Goal: Check status: Check status

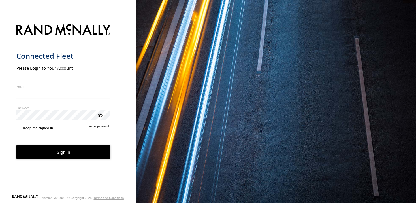
type input "**********"
click at [34, 158] on button "Sign in" at bounding box center [63, 152] width 94 height 14
click at [37, 156] on button "Sign in" at bounding box center [63, 152] width 94 height 14
click at [63, 157] on button "Sign in" at bounding box center [63, 152] width 94 height 14
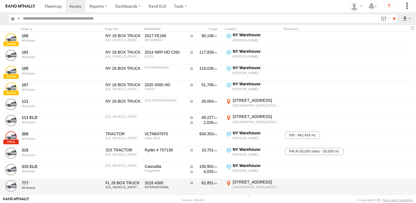
click at [244, 183] on div "1270 SW 4th Ave" at bounding box center [257, 181] width 48 height 5
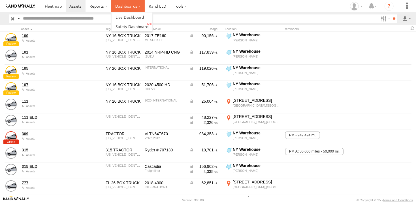
click at [122, 7] on label "Dashboards" at bounding box center [127, 6] width 33 height 12
click at [122, 16] on span at bounding box center [129, 16] width 28 height 5
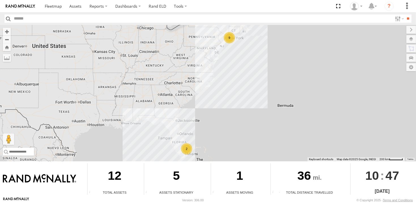
click at [190, 150] on div "2" at bounding box center [186, 148] width 11 height 11
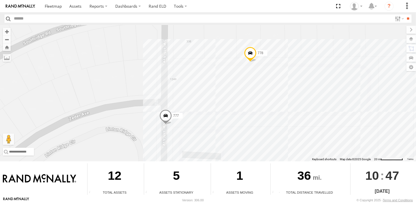
click at [168, 116] on span at bounding box center [165, 116] width 12 height 15
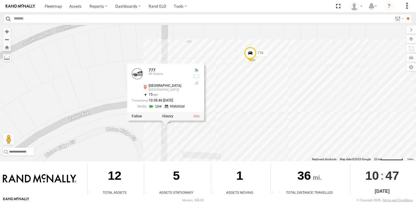
click at [157, 108] on link at bounding box center [156, 106] width 14 height 5
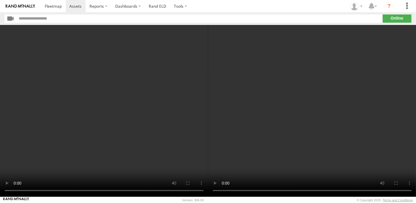
click at [159, 146] on video at bounding box center [104, 110] width 208 height 171
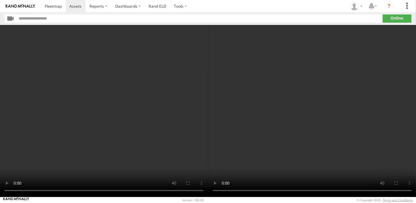
click at [205, 149] on video at bounding box center [104, 110] width 208 height 171
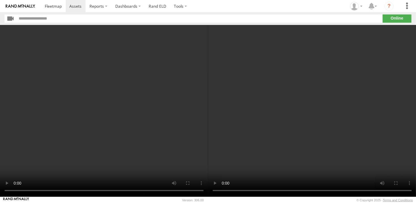
click at [147, 116] on video at bounding box center [104, 110] width 208 height 171
click at [141, 115] on video at bounding box center [104, 110] width 208 height 171
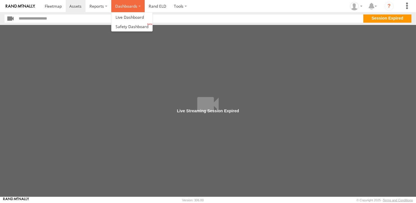
click at [130, 7] on label "Dashboards" at bounding box center [127, 6] width 33 height 12
click at [130, 19] on span at bounding box center [129, 16] width 28 height 5
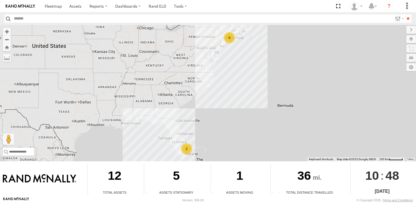
click at [186, 151] on div "2" at bounding box center [186, 148] width 11 height 11
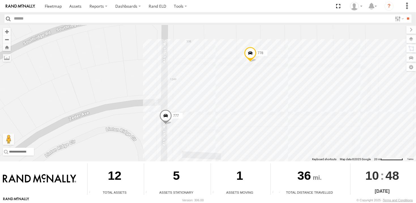
click at [164, 115] on span at bounding box center [165, 116] width 12 height 15
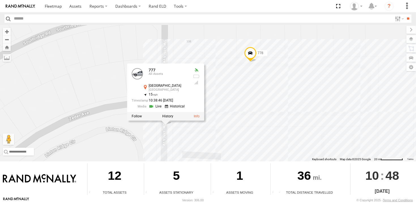
click at [158, 108] on link at bounding box center [156, 106] width 14 height 5
click at [117, 8] on label "Dashboards" at bounding box center [127, 6] width 33 height 12
click at [122, 16] on span at bounding box center [129, 16] width 28 height 5
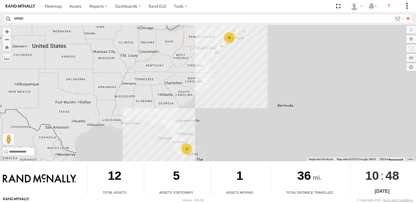
click at [231, 38] on div "9" at bounding box center [229, 37] width 11 height 11
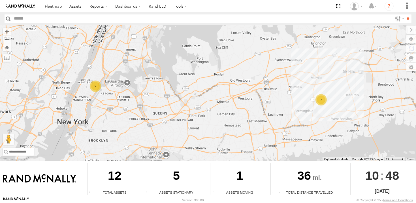
click at [92, 86] on div "2" at bounding box center [95, 85] width 11 height 11
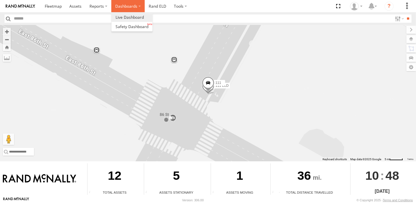
click at [117, 8] on label "Dashboards" at bounding box center [127, 6] width 33 height 12
click at [117, 15] on span at bounding box center [129, 16] width 28 height 5
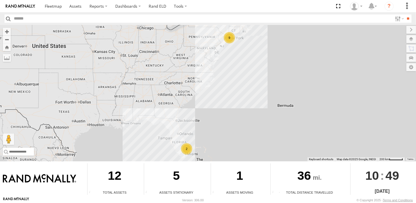
click at [228, 41] on div "9" at bounding box center [229, 37] width 11 height 11
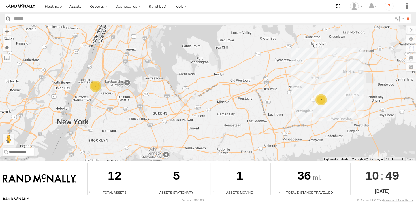
click at [93, 85] on div "2" at bounding box center [95, 85] width 11 height 11
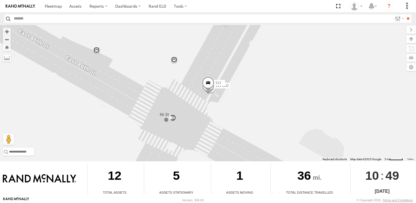
click at [207, 84] on span at bounding box center [207, 83] width 12 height 15
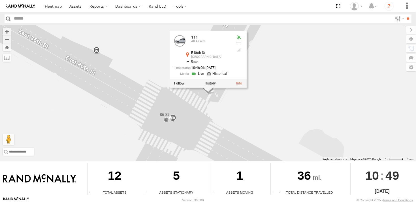
click at [199, 74] on link at bounding box center [198, 73] width 14 height 5
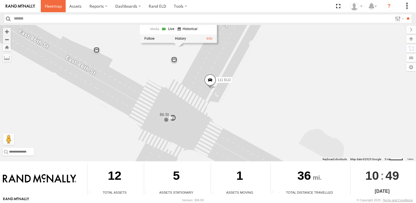
click at [56, 6] on span at bounding box center [53, 5] width 17 height 5
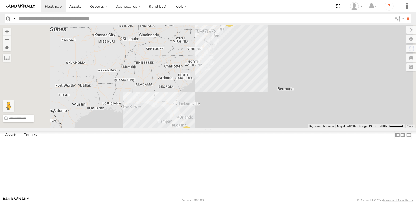
click at [0, 0] on link at bounding box center [0, 0] width 0 height 0
